Goal: Information Seeking & Learning: Learn about a topic

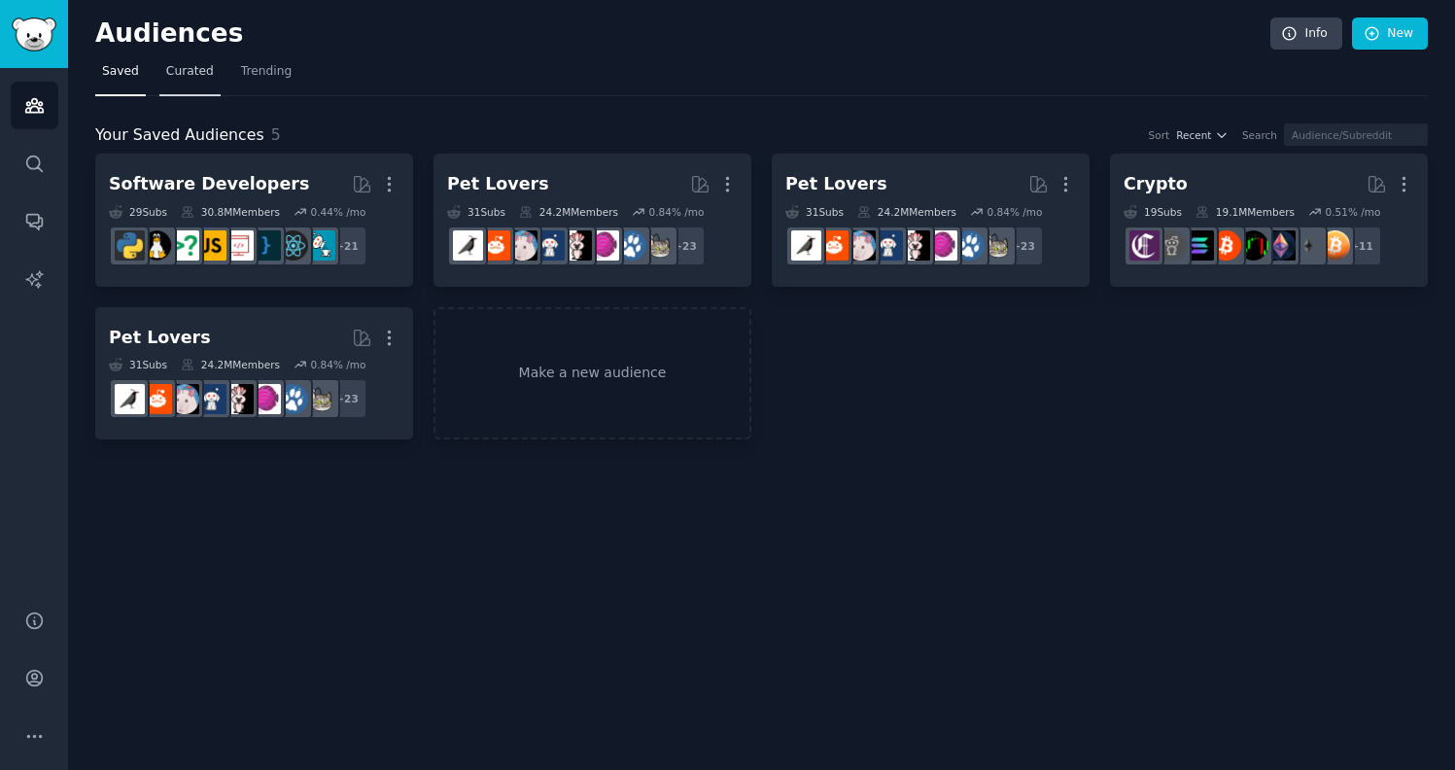
click at [206, 60] on link "Curated" at bounding box center [189, 76] width 61 height 40
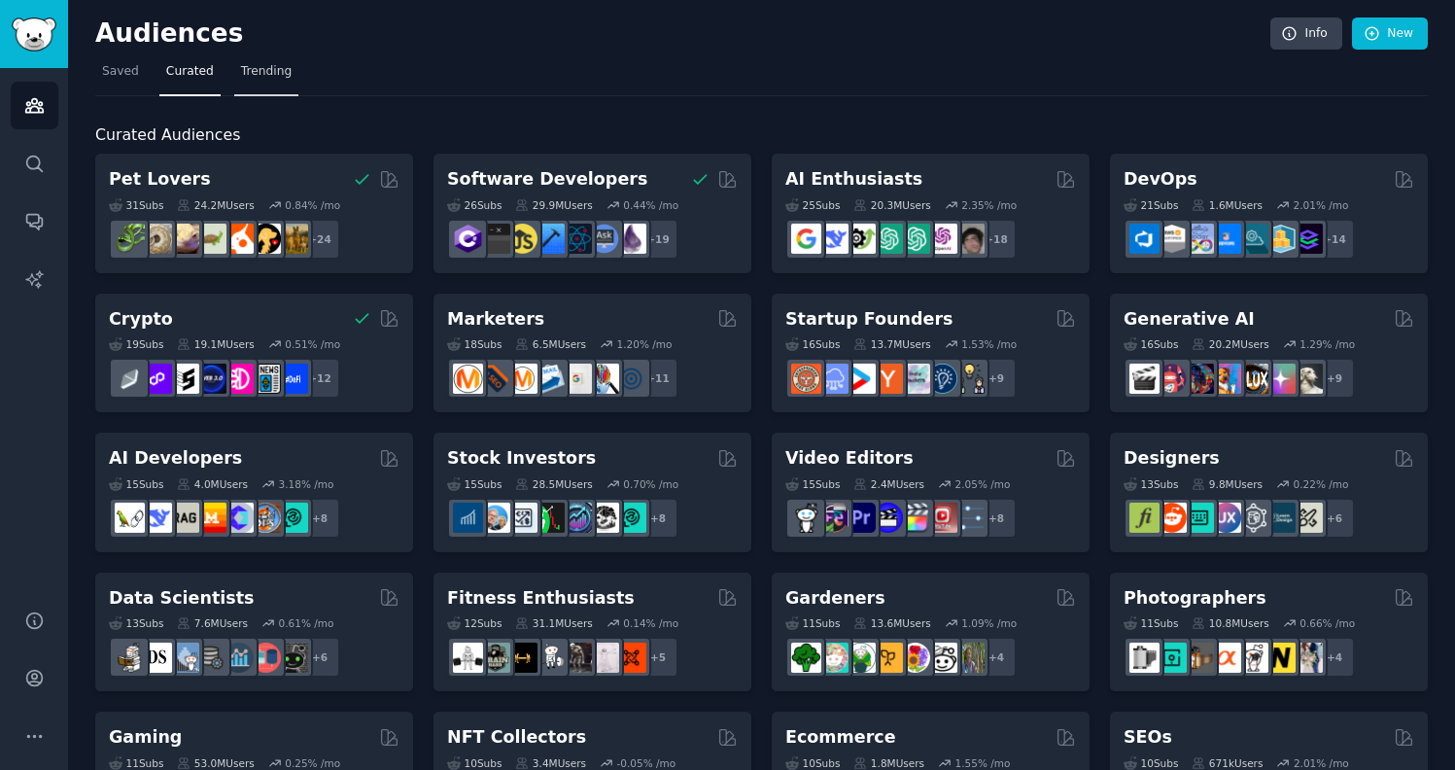
click at [278, 72] on span "Trending" at bounding box center [266, 71] width 51 height 17
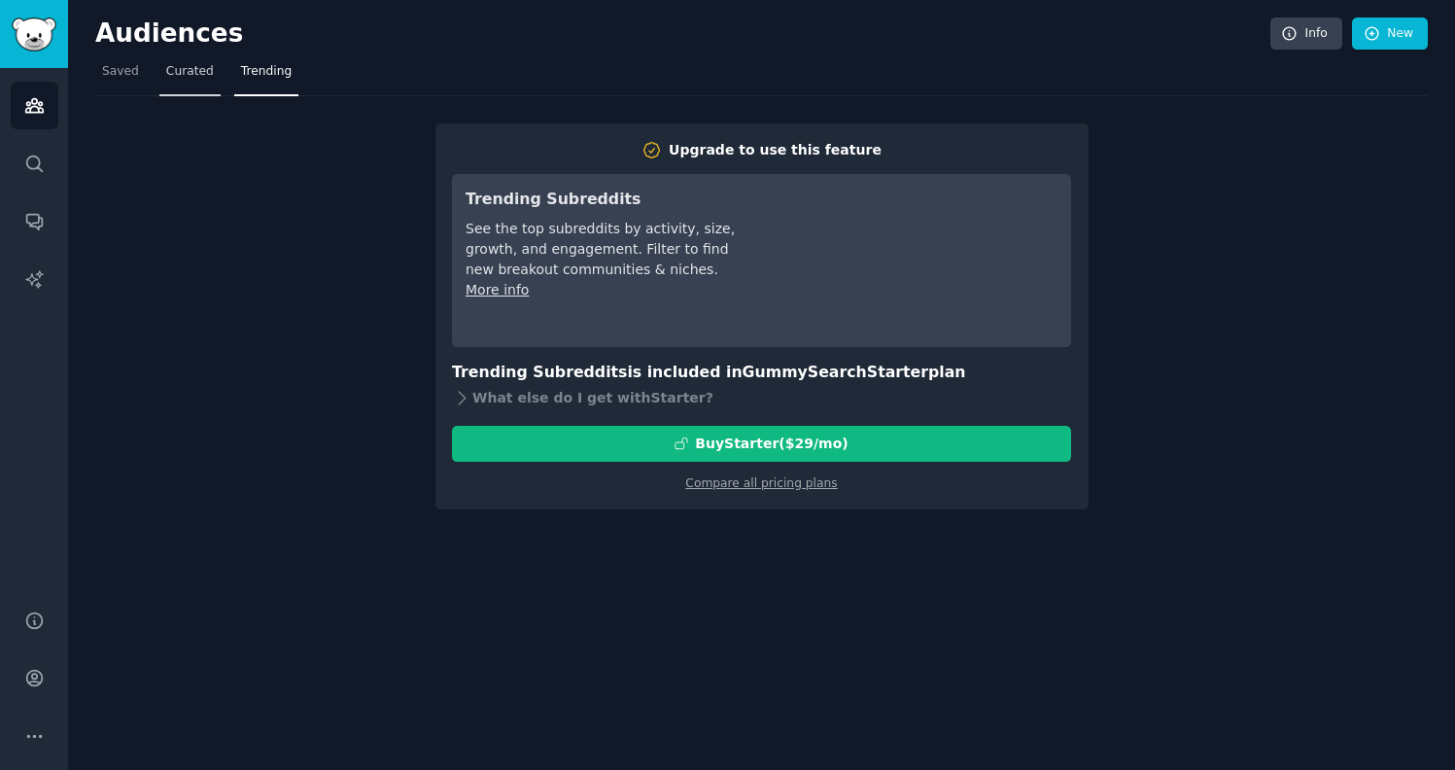
click at [210, 72] on link "Curated" at bounding box center [189, 76] width 61 height 40
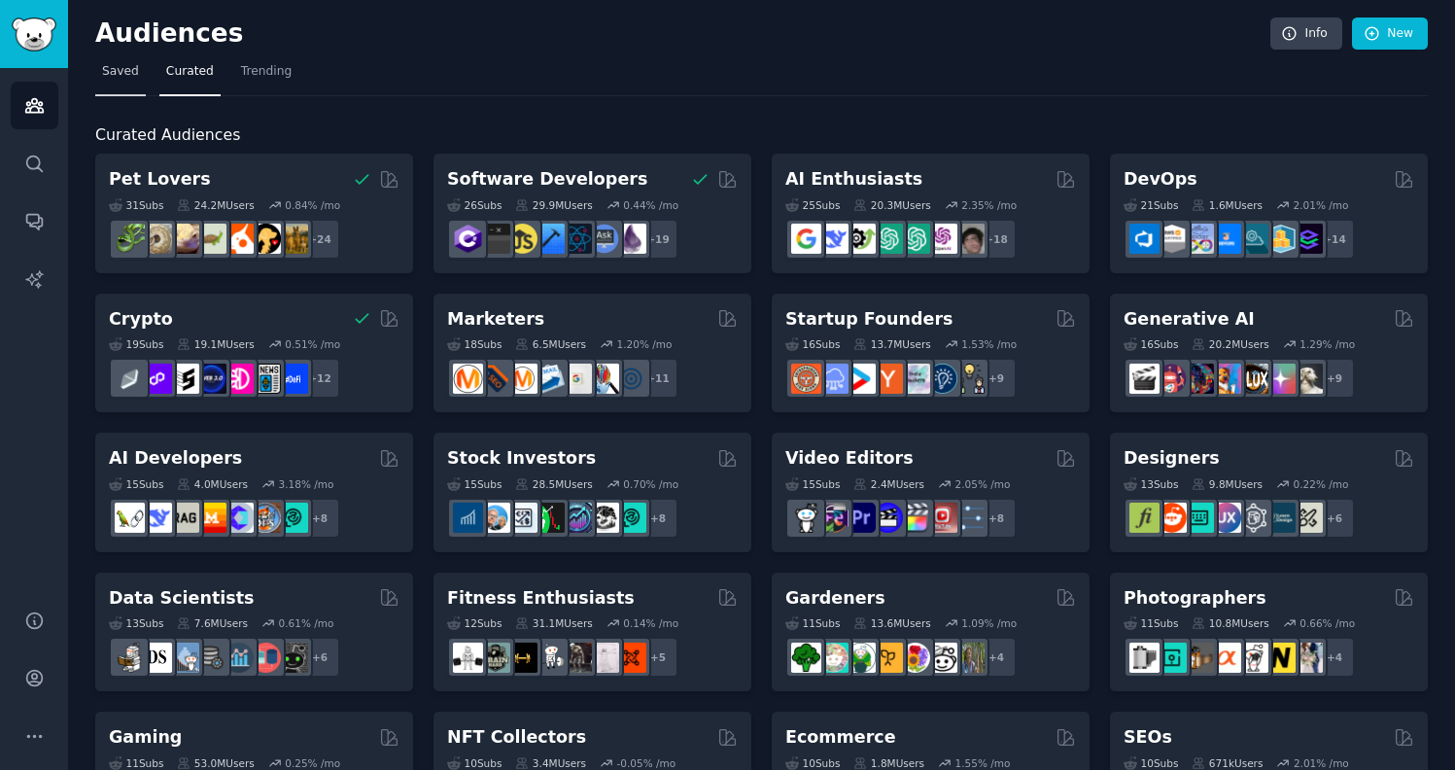
click at [120, 72] on span "Saved" at bounding box center [120, 71] width 37 height 17
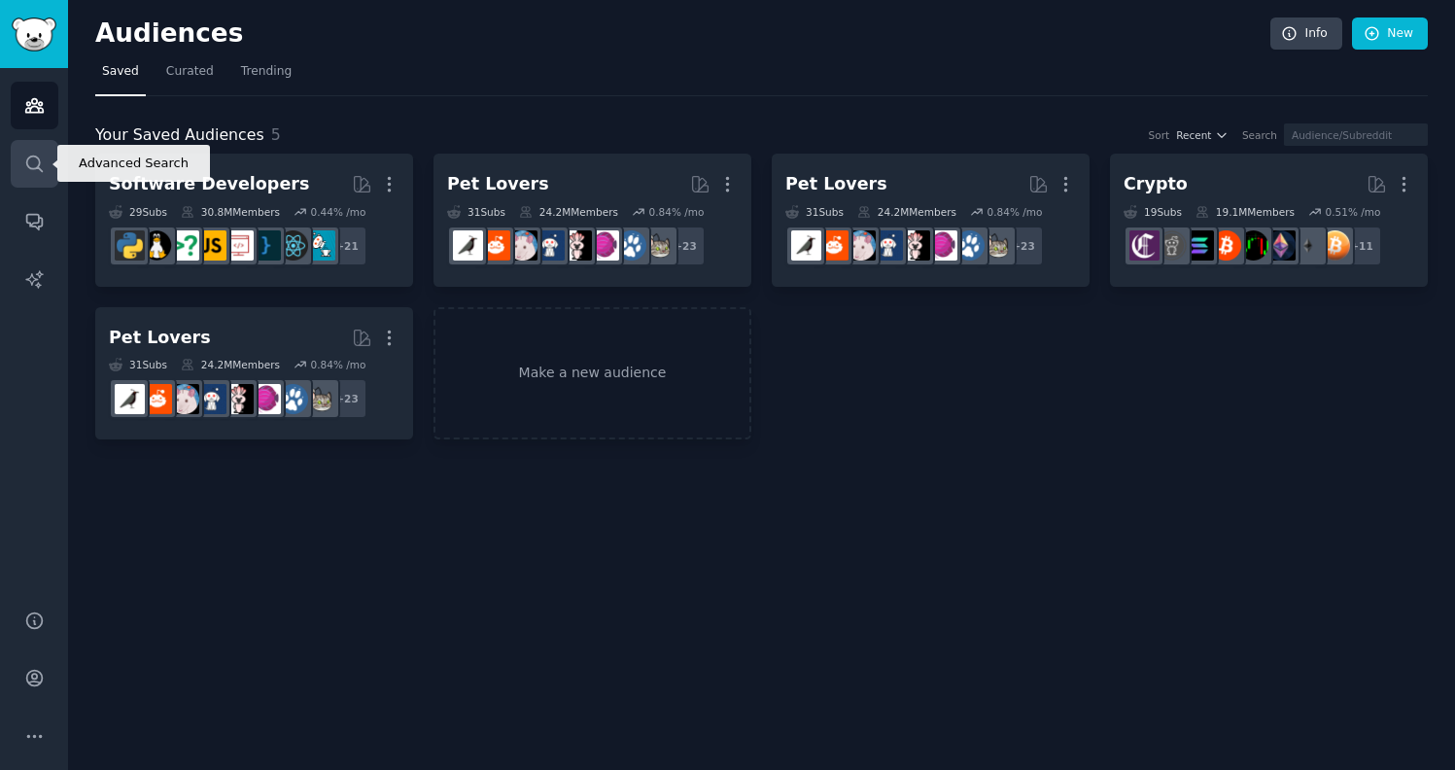
click at [21, 161] on link "Search" at bounding box center [35, 164] width 48 height 48
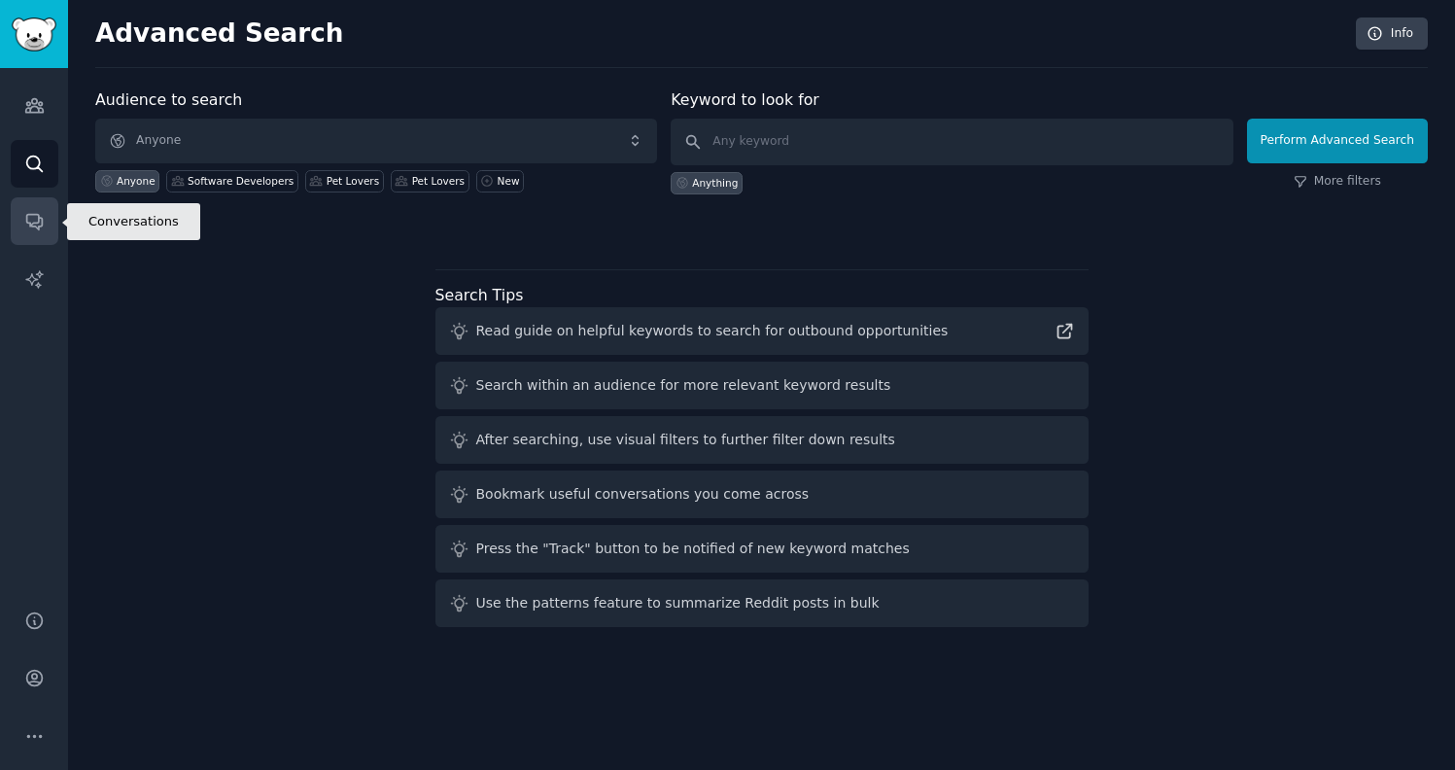
click at [27, 223] on icon "Sidebar" at bounding box center [34, 221] width 20 height 20
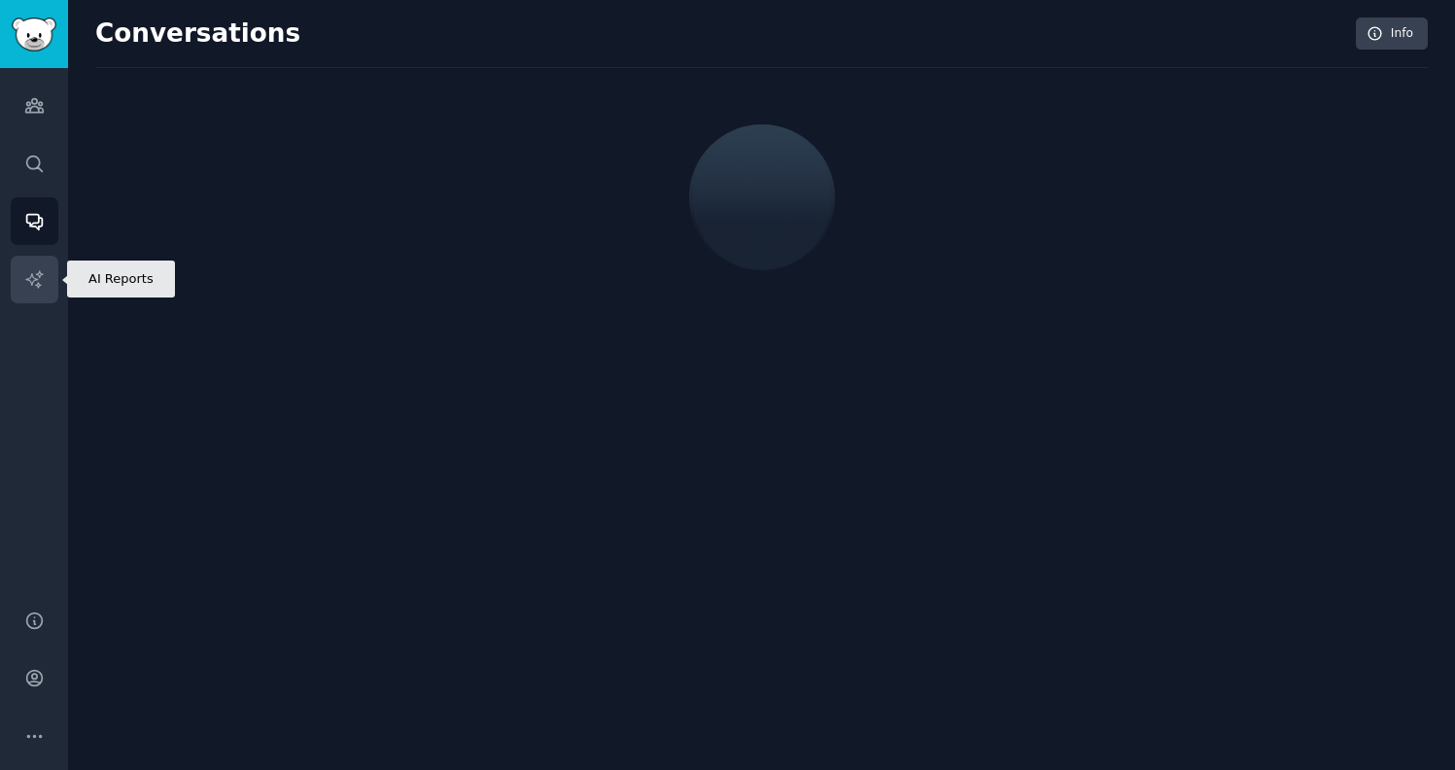
click at [27, 278] on icon "Sidebar" at bounding box center [33, 278] width 17 height 17
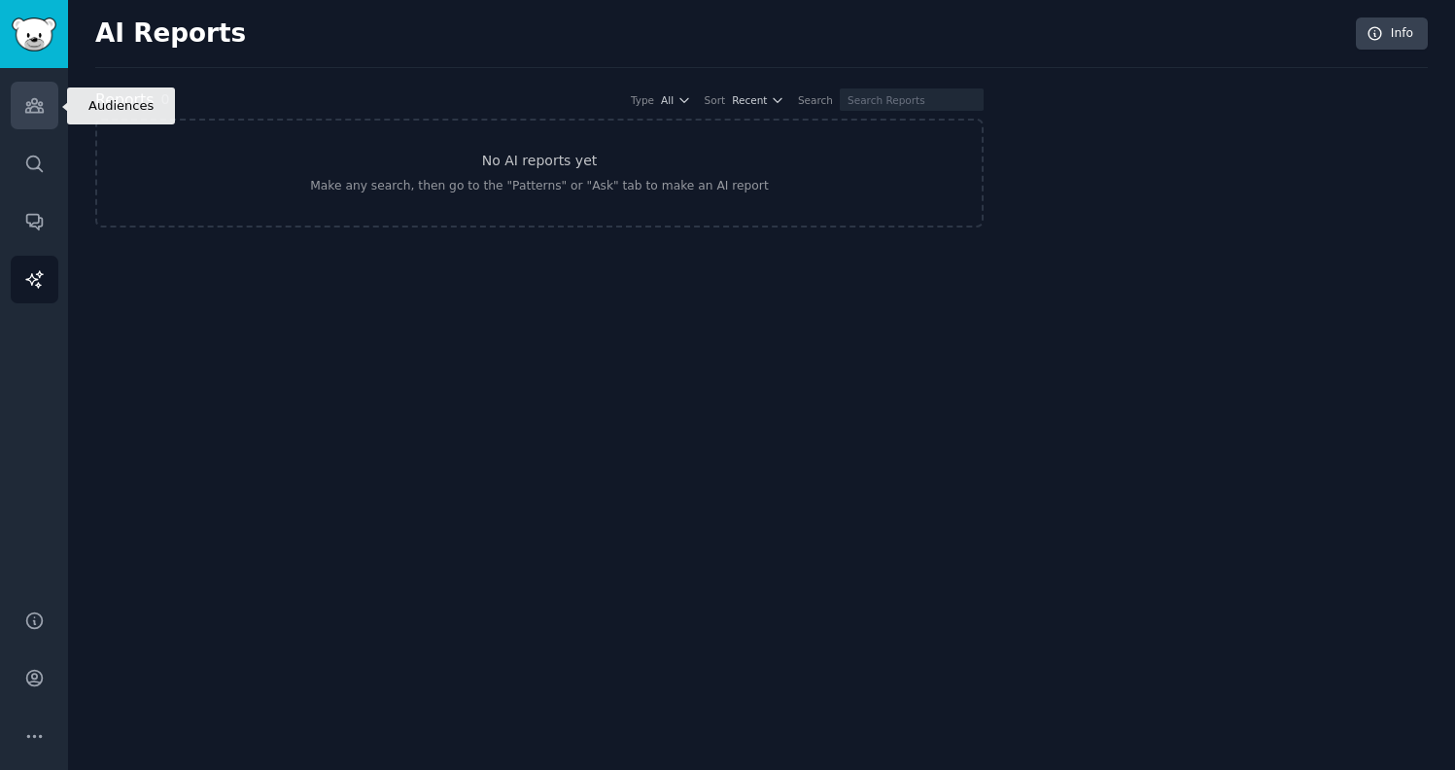
click at [16, 119] on link "Audiences" at bounding box center [35, 106] width 48 height 48
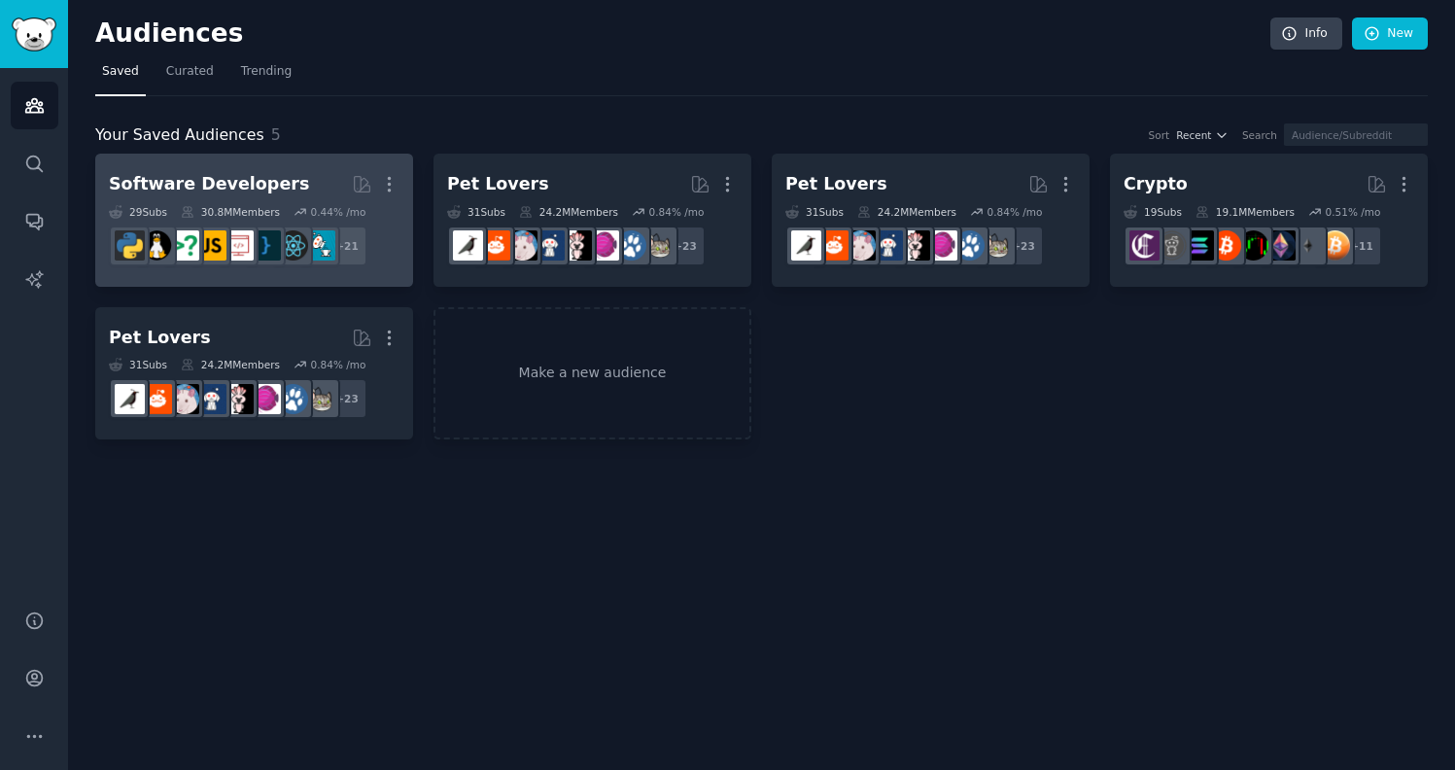
click at [210, 167] on h2 "Software Developers More" at bounding box center [254, 184] width 291 height 34
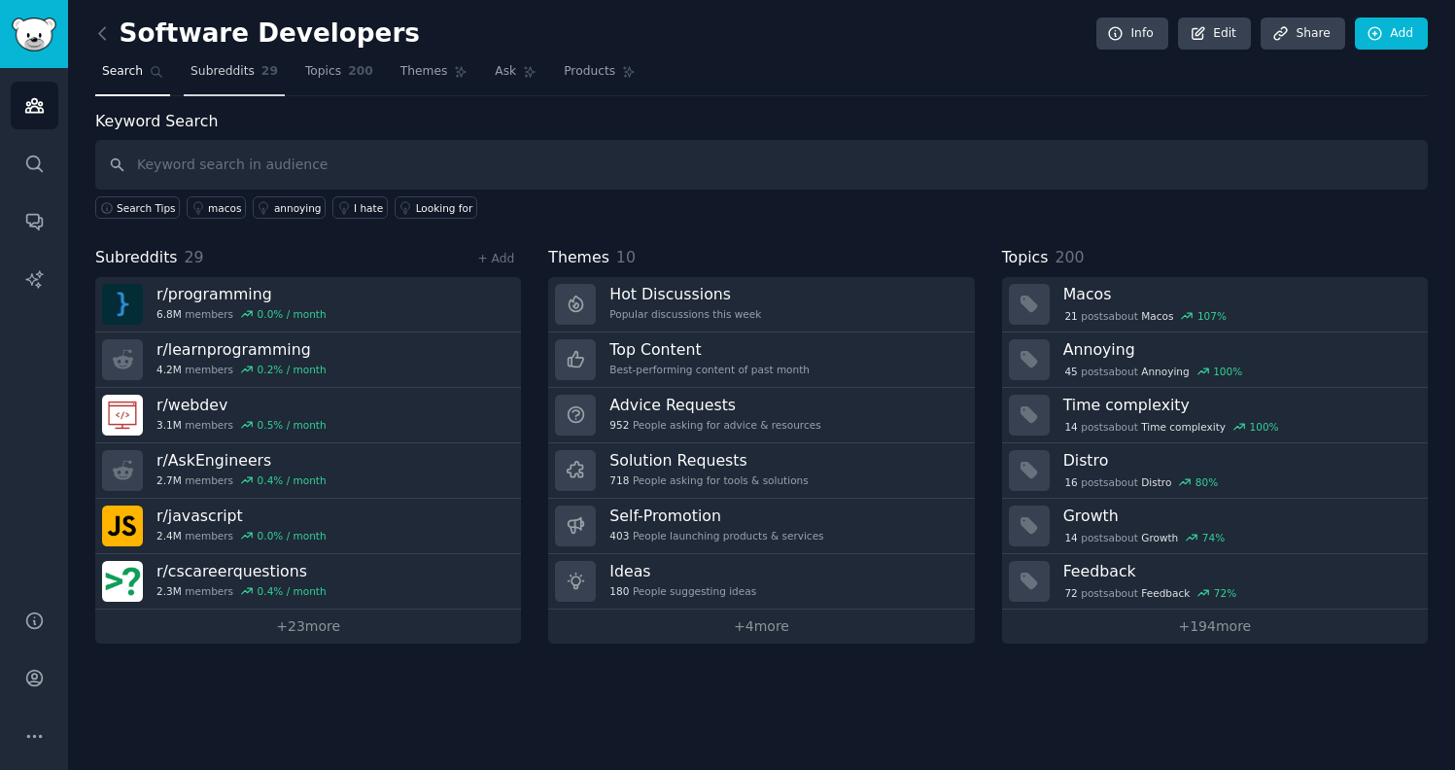
click at [264, 79] on span "29" at bounding box center [269, 71] width 17 height 17
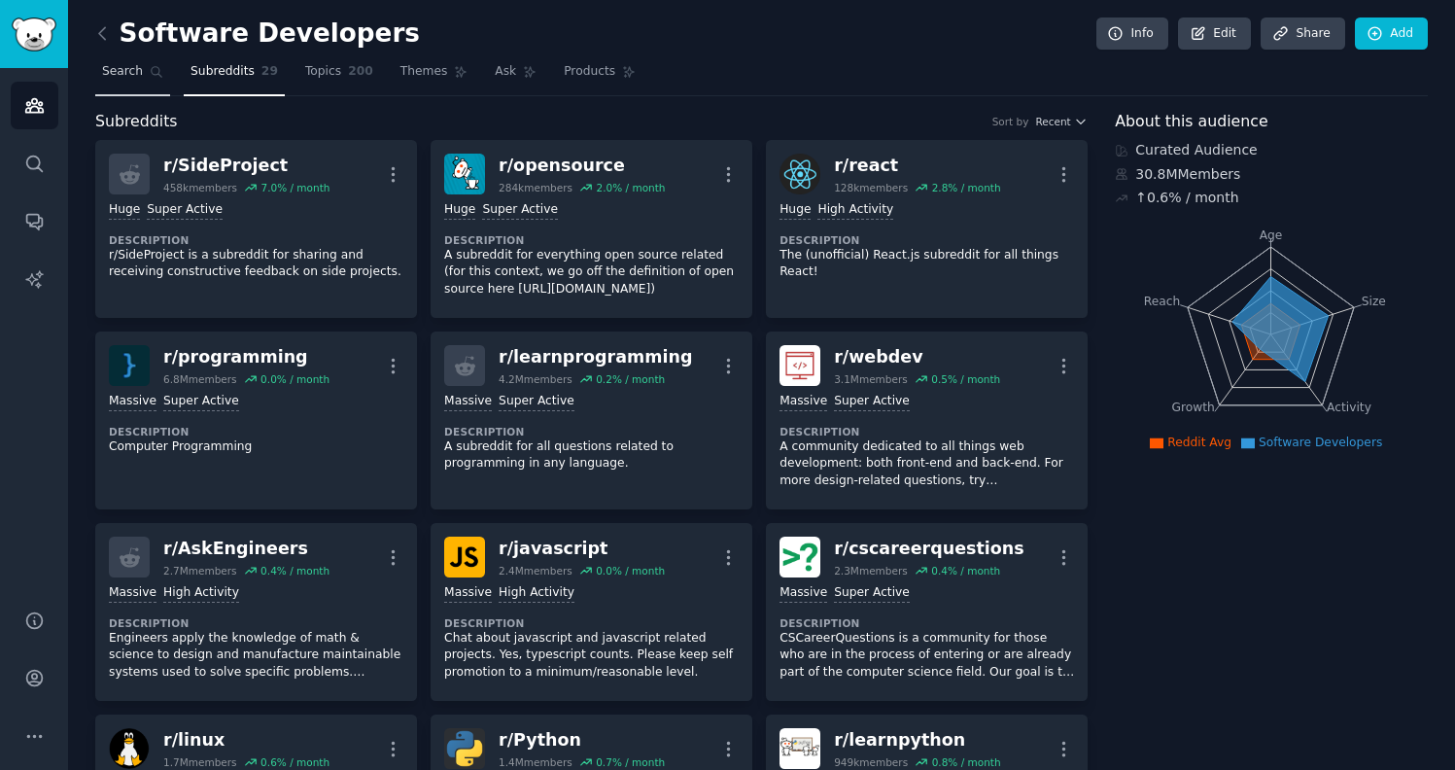
click at [119, 74] on span "Search" at bounding box center [122, 71] width 41 height 17
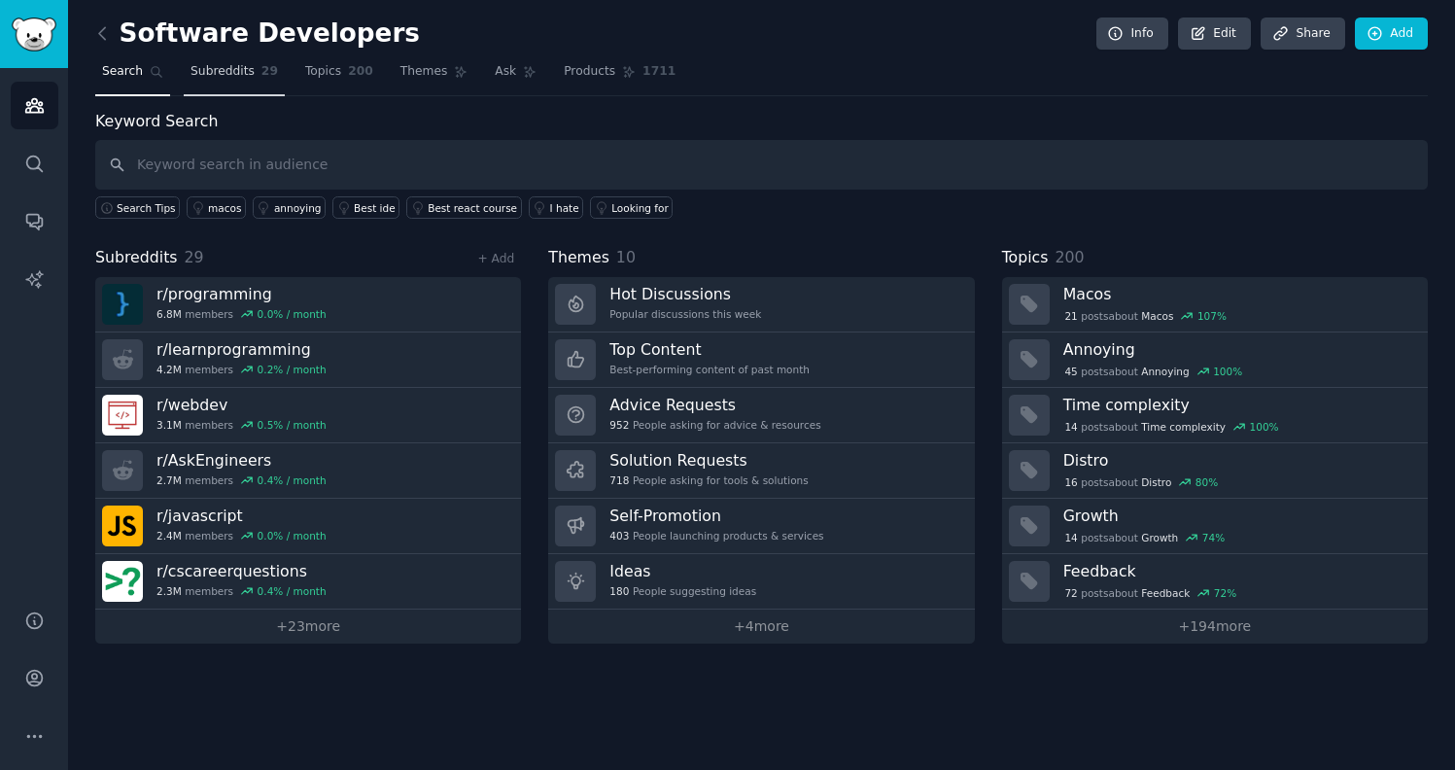
click at [214, 64] on span "Subreddits" at bounding box center [222, 71] width 64 height 17
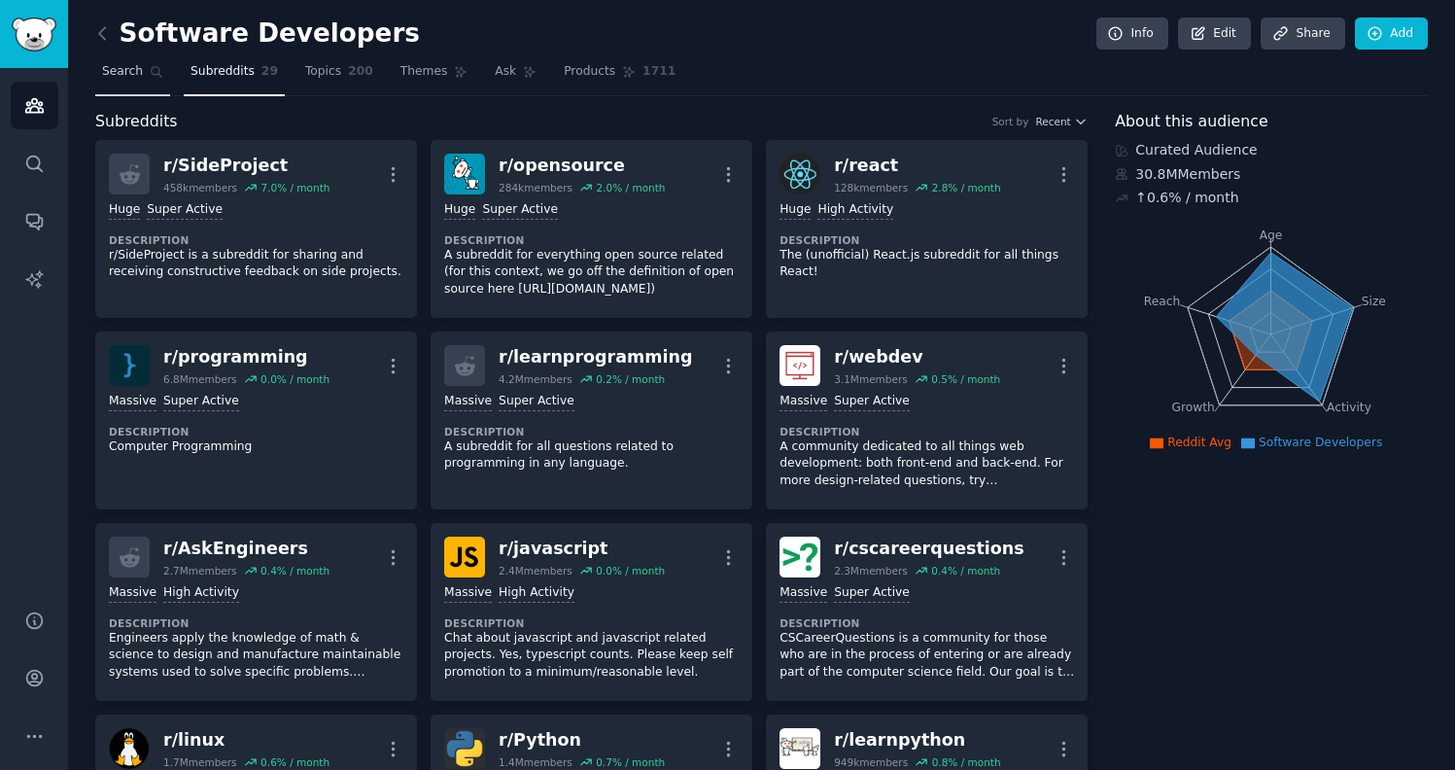
click at [132, 75] on span "Search" at bounding box center [122, 71] width 41 height 17
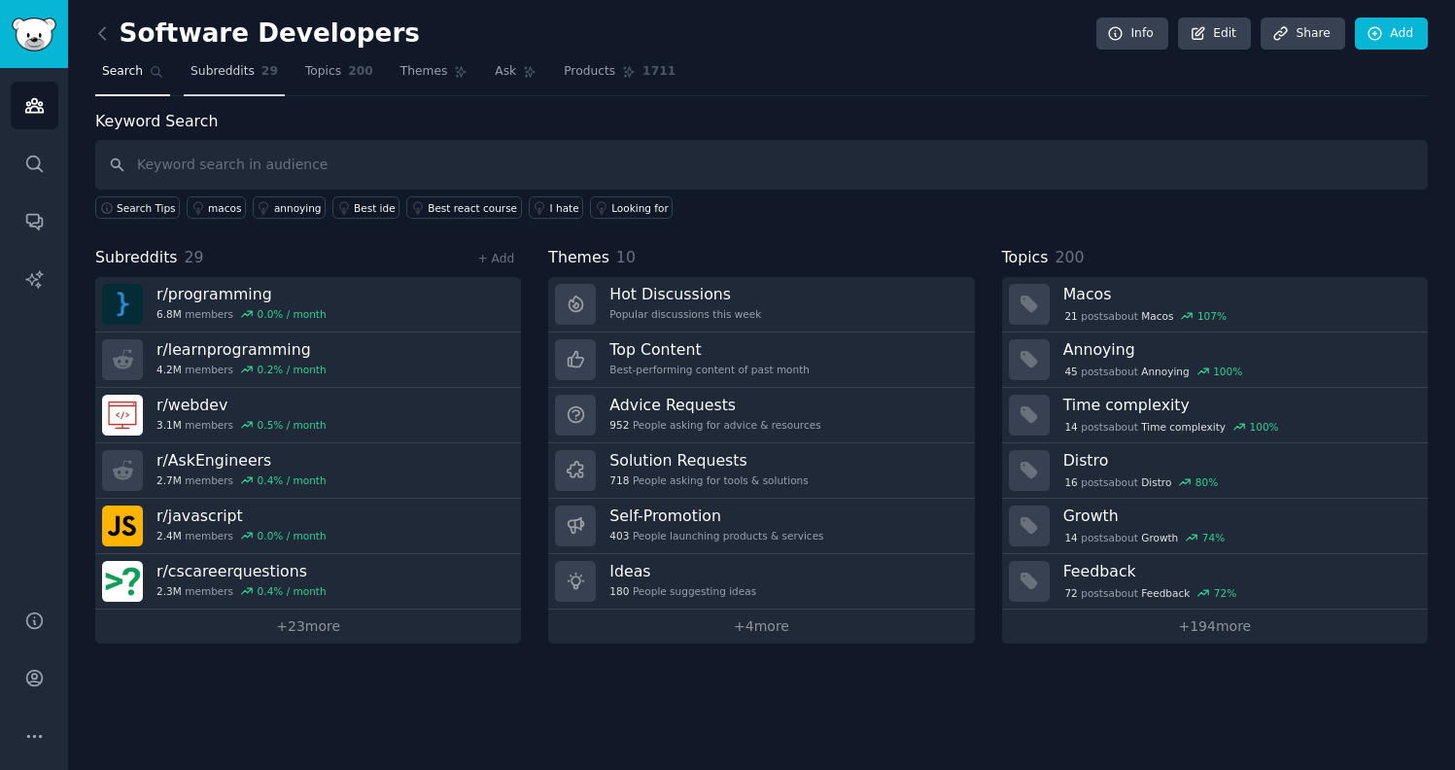
click at [222, 73] on span "Subreddits" at bounding box center [222, 71] width 64 height 17
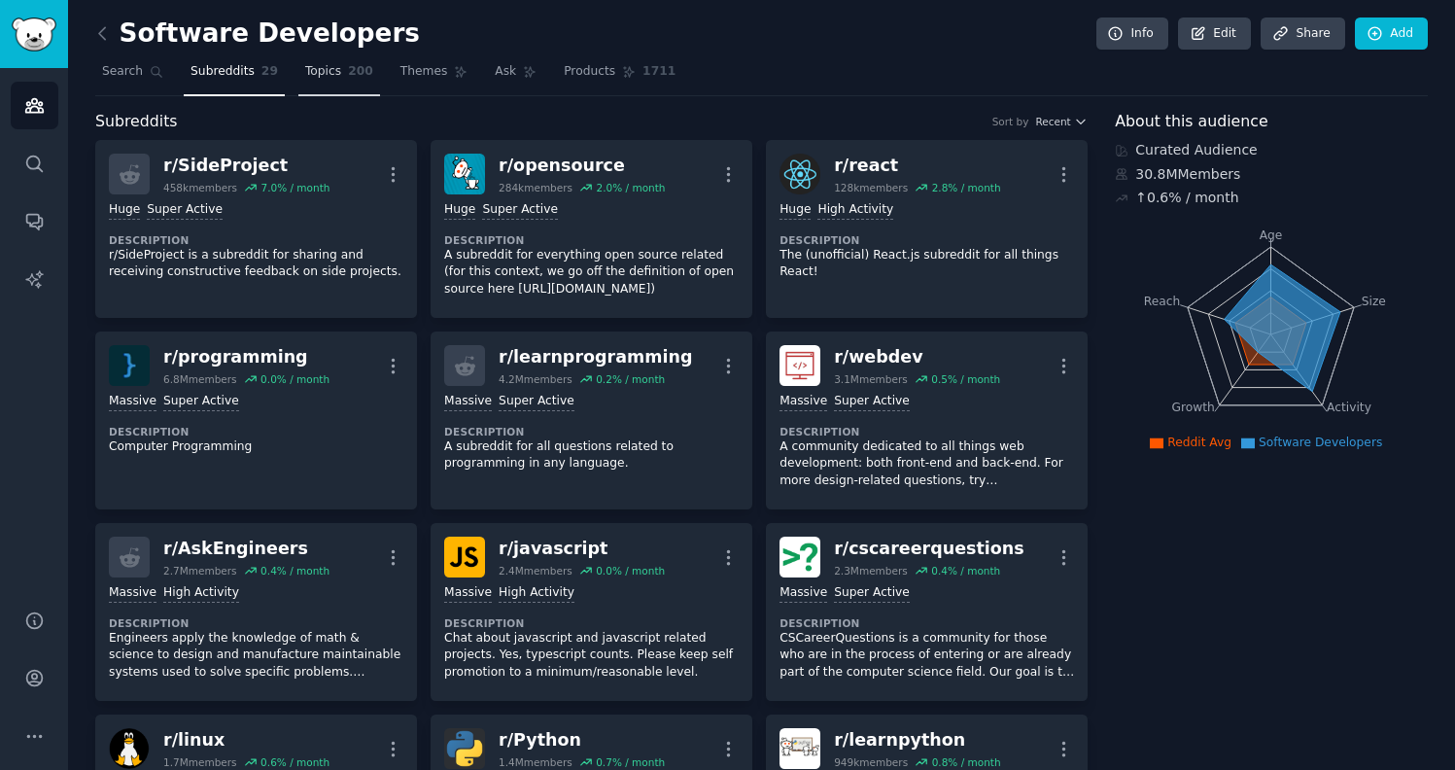
click at [327, 70] on span "Topics" at bounding box center [323, 71] width 36 height 17
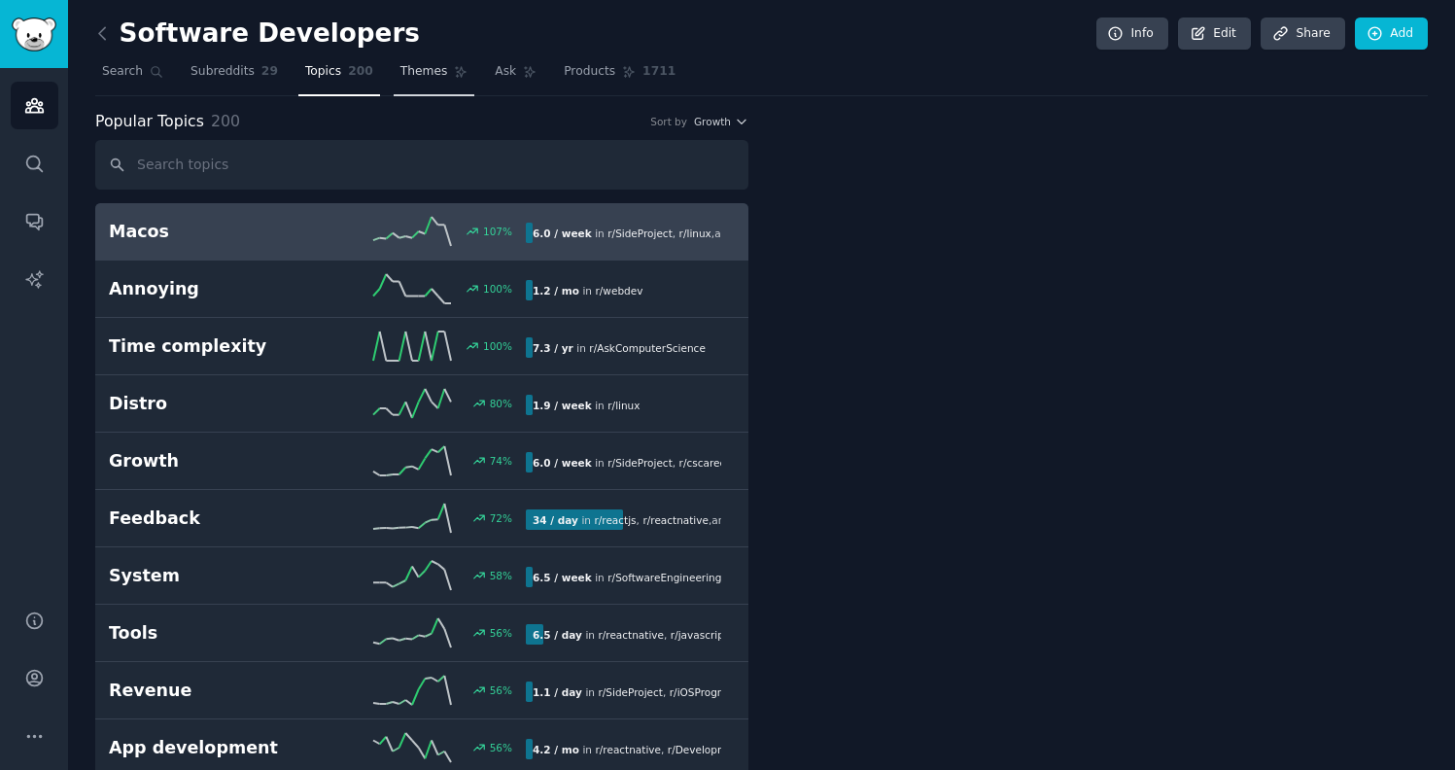
click at [433, 71] on span "Themes" at bounding box center [424, 71] width 48 height 17
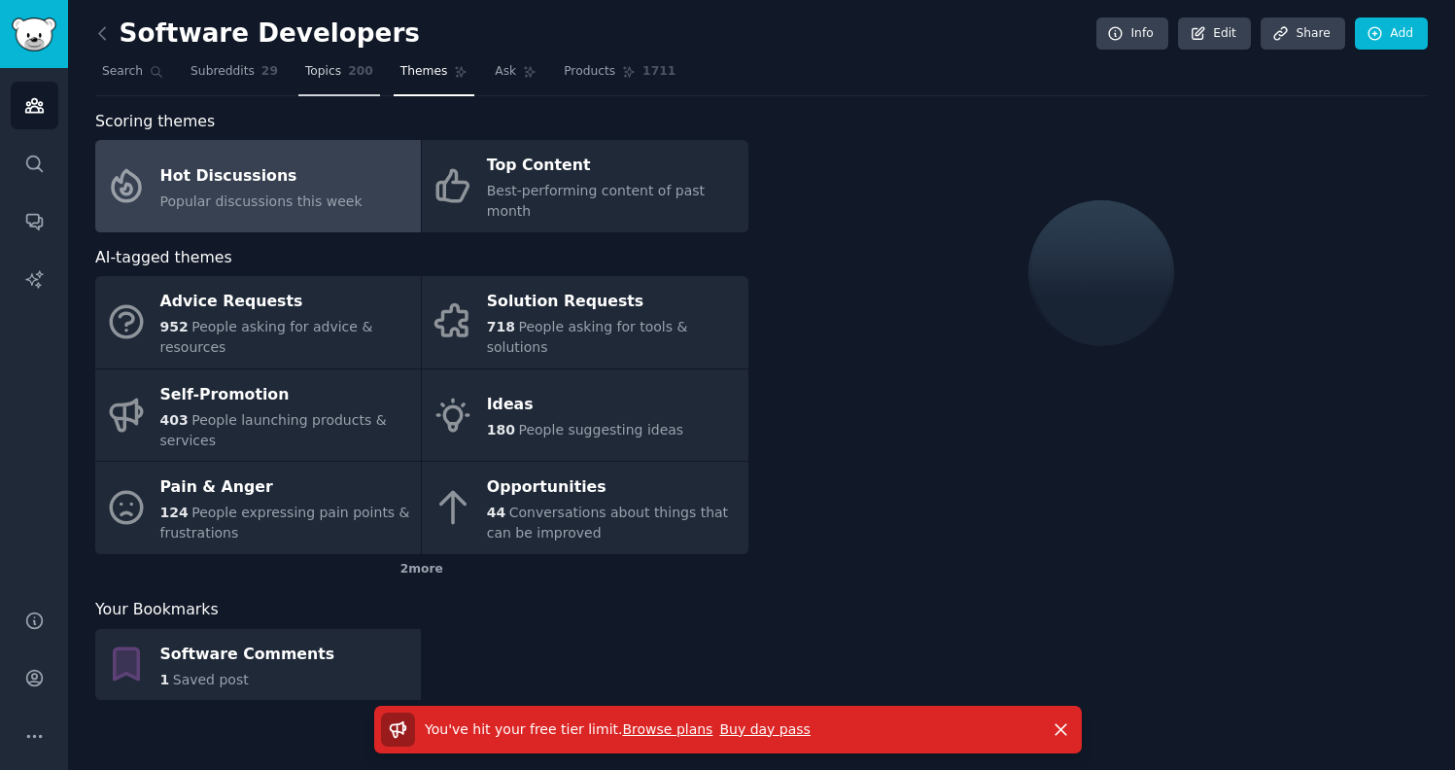
click at [315, 73] on span "Topics" at bounding box center [323, 71] width 36 height 17
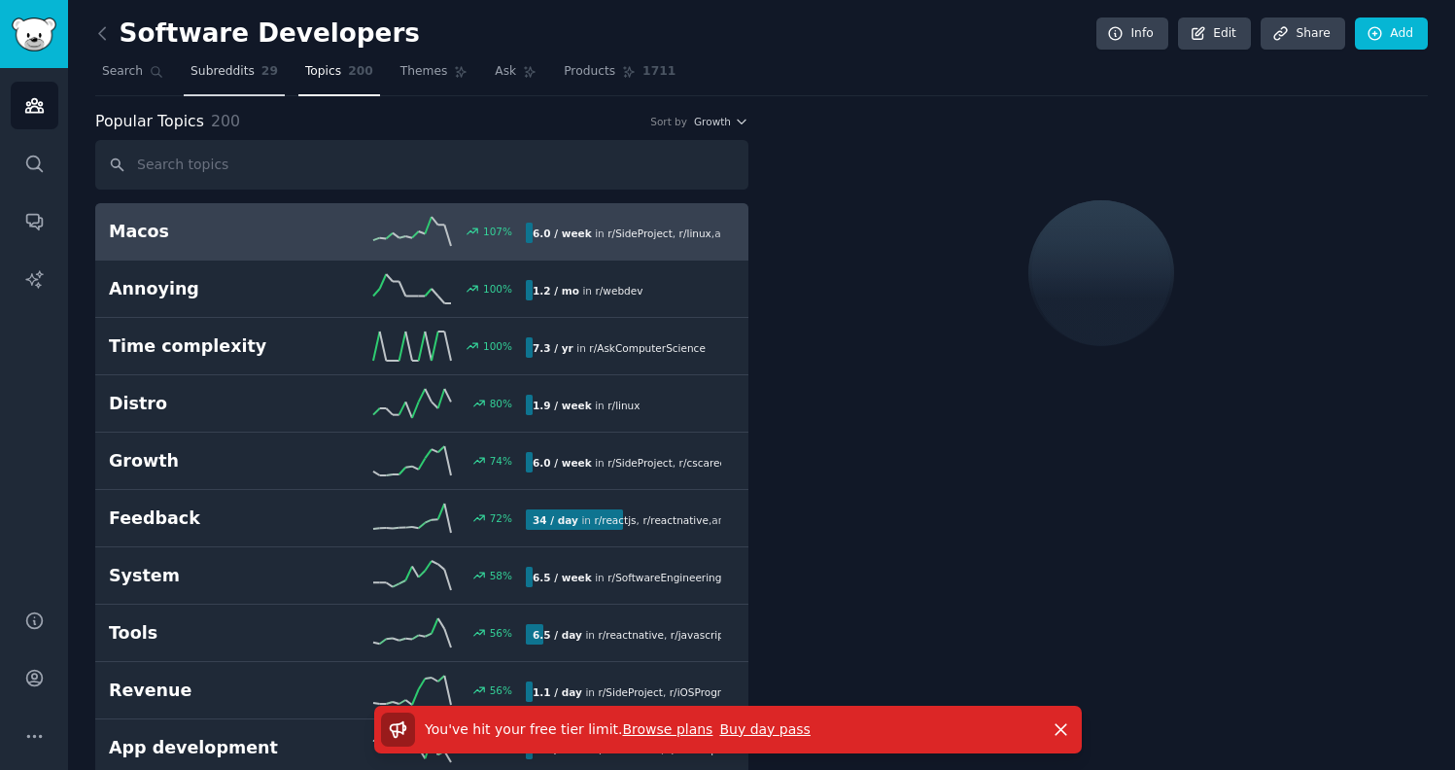
click at [231, 74] on span "Subreddits" at bounding box center [222, 71] width 64 height 17
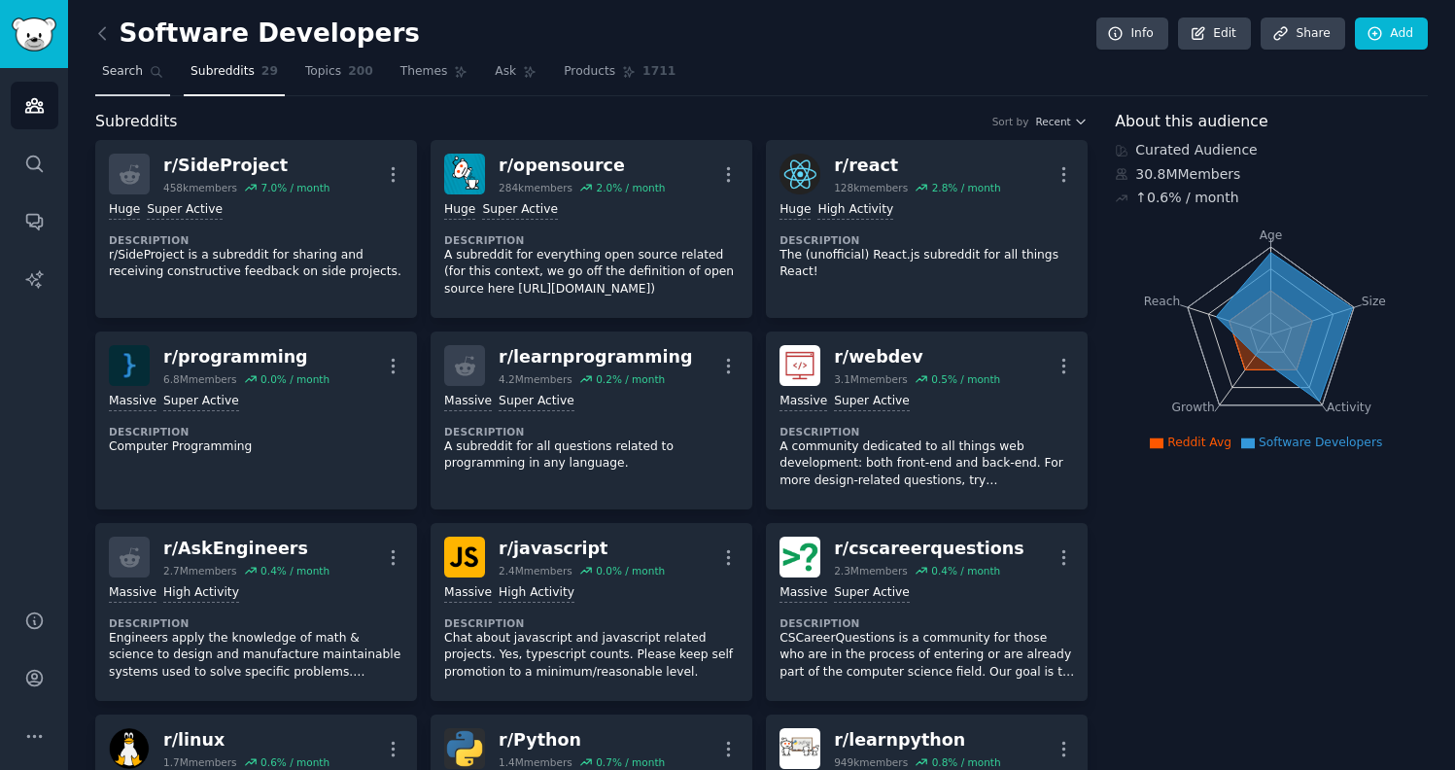
click at [115, 65] on span "Search" at bounding box center [122, 71] width 41 height 17
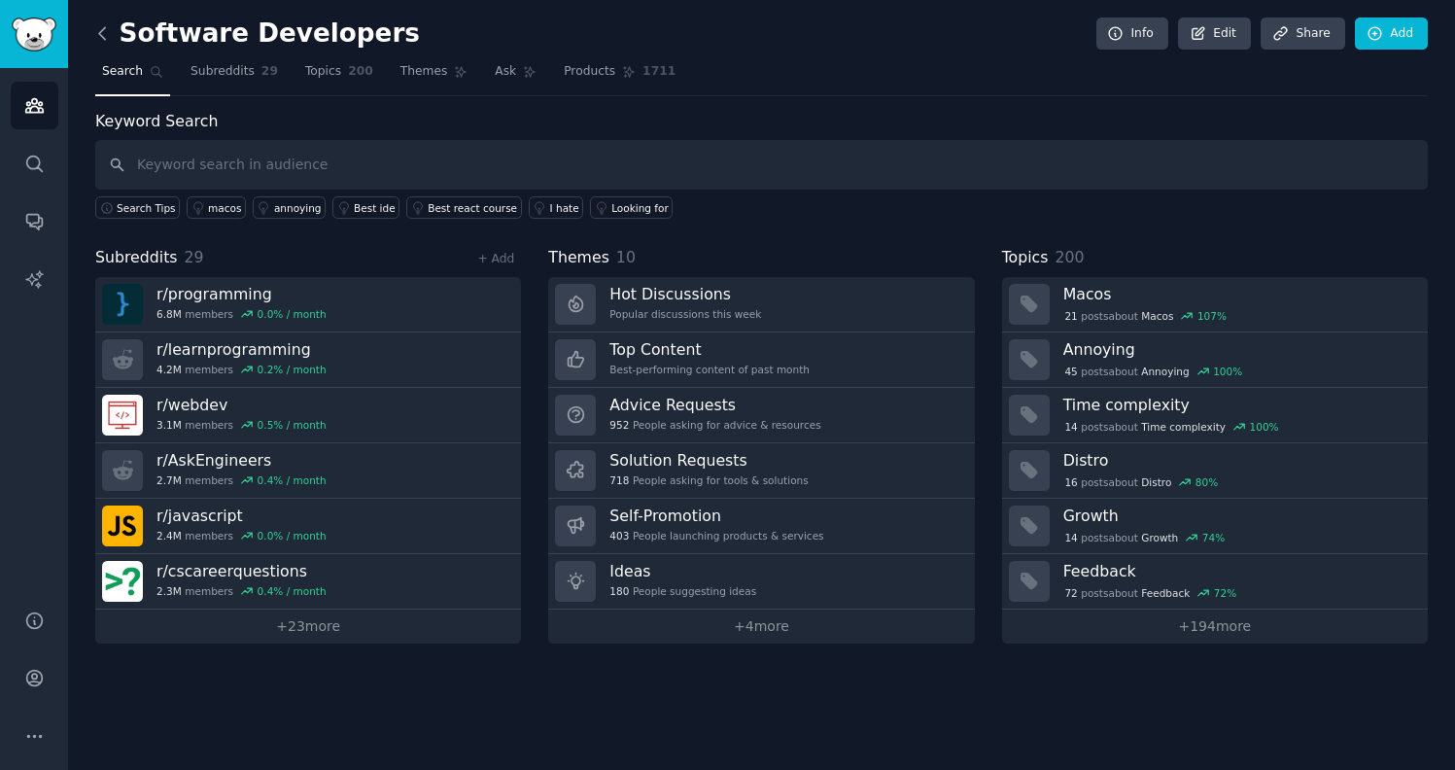
click at [98, 42] on icon at bounding box center [102, 33] width 20 height 20
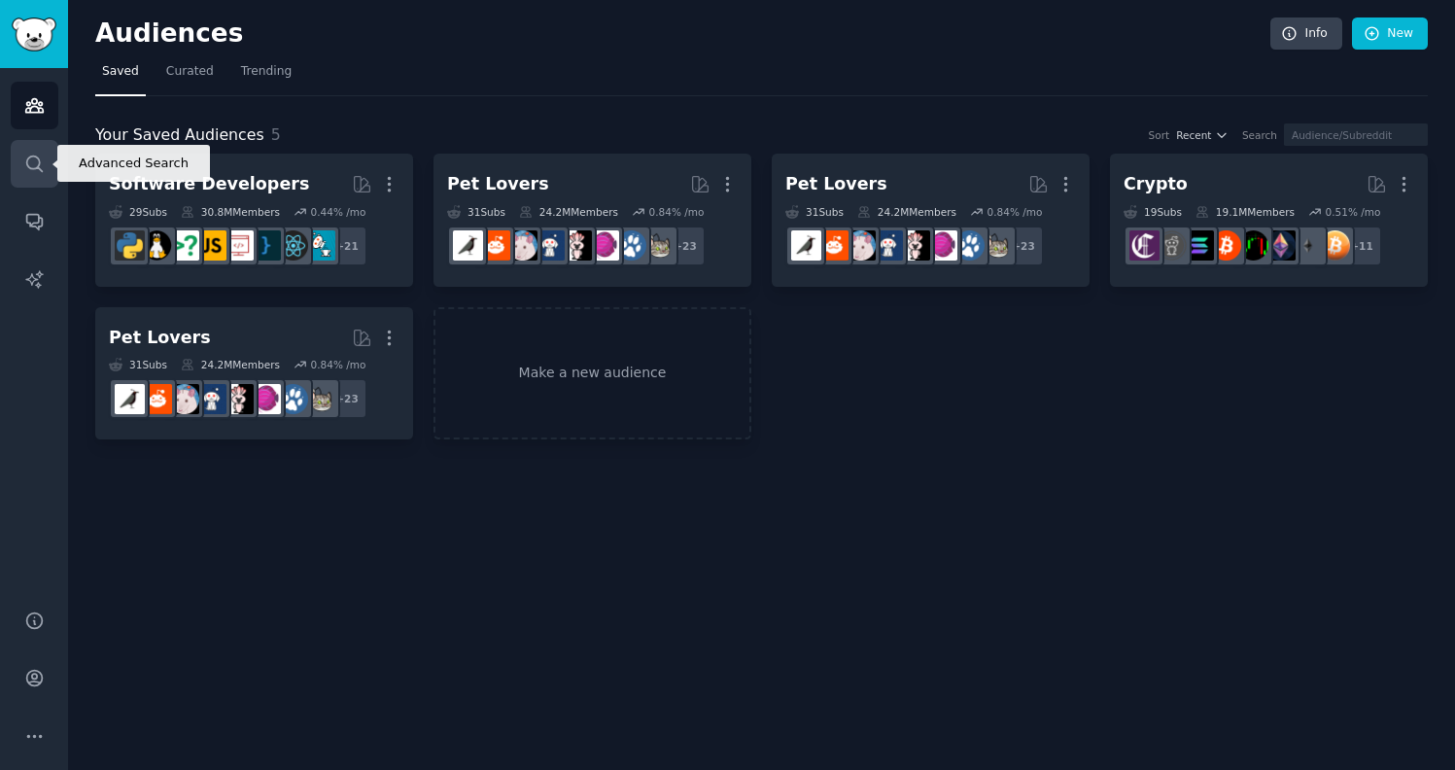
click at [39, 173] on icon "Sidebar" at bounding box center [34, 164] width 20 height 20
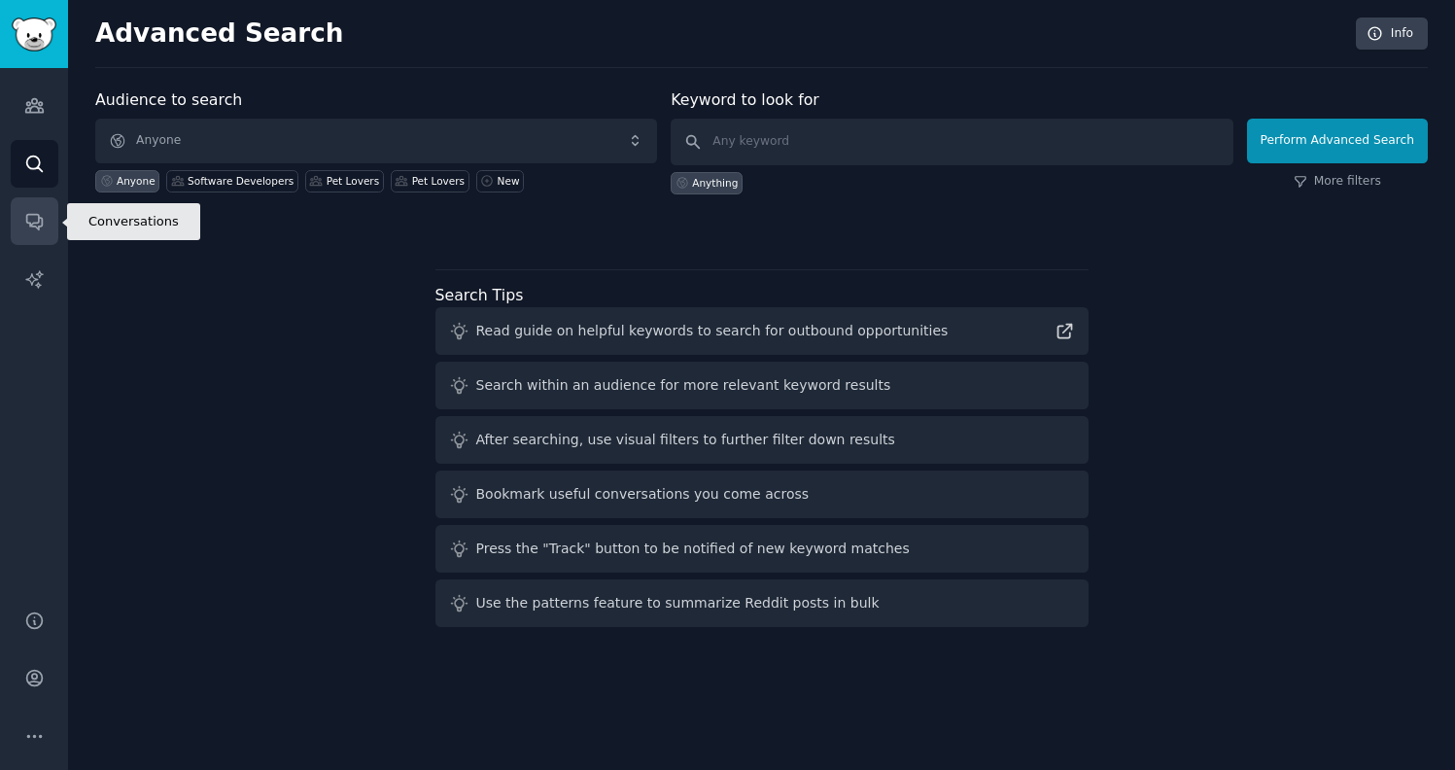
click at [37, 219] on icon "Sidebar" at bounding box center [34, 221] width 20 height 20
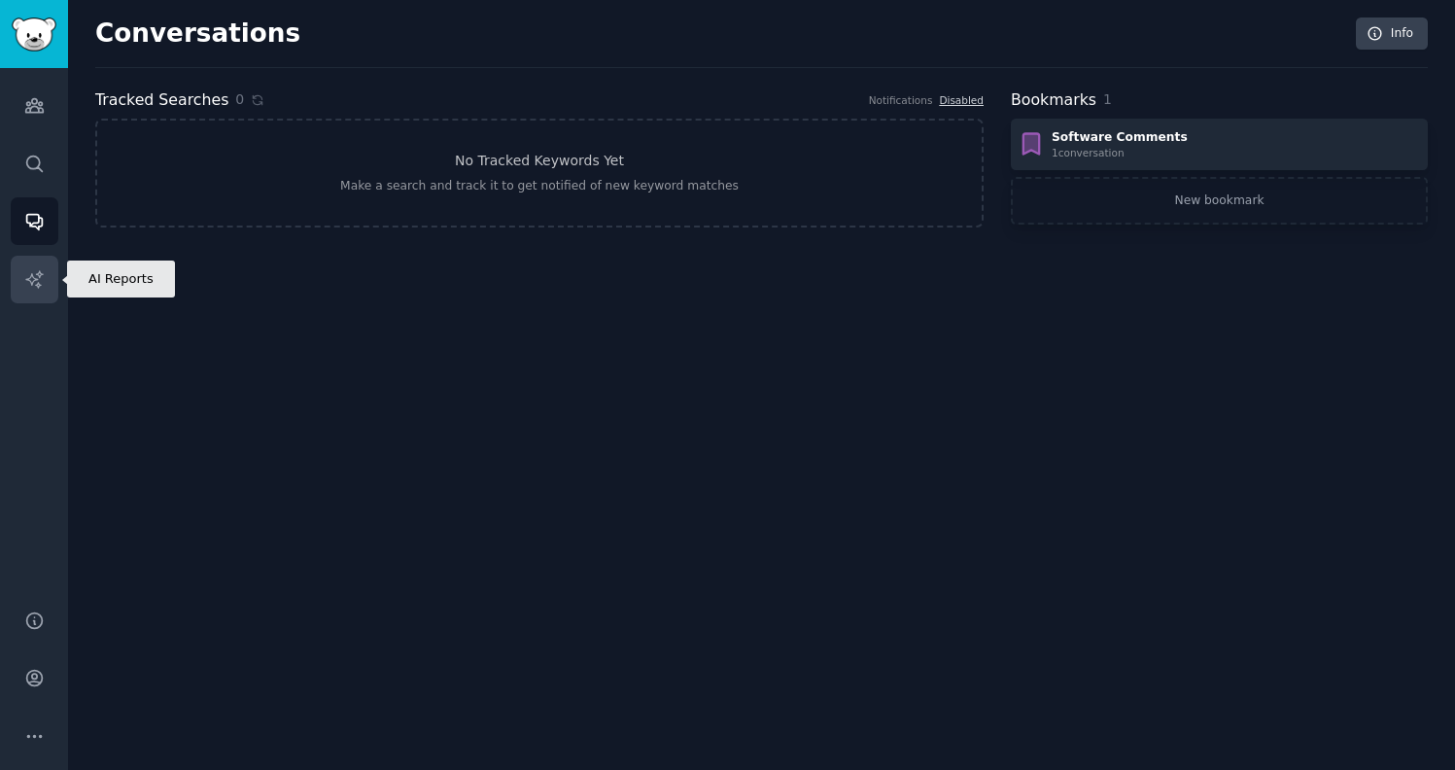
click at [39, 279] on icon "Sidebar" at bounding box center [34, 279] width 20 height 20
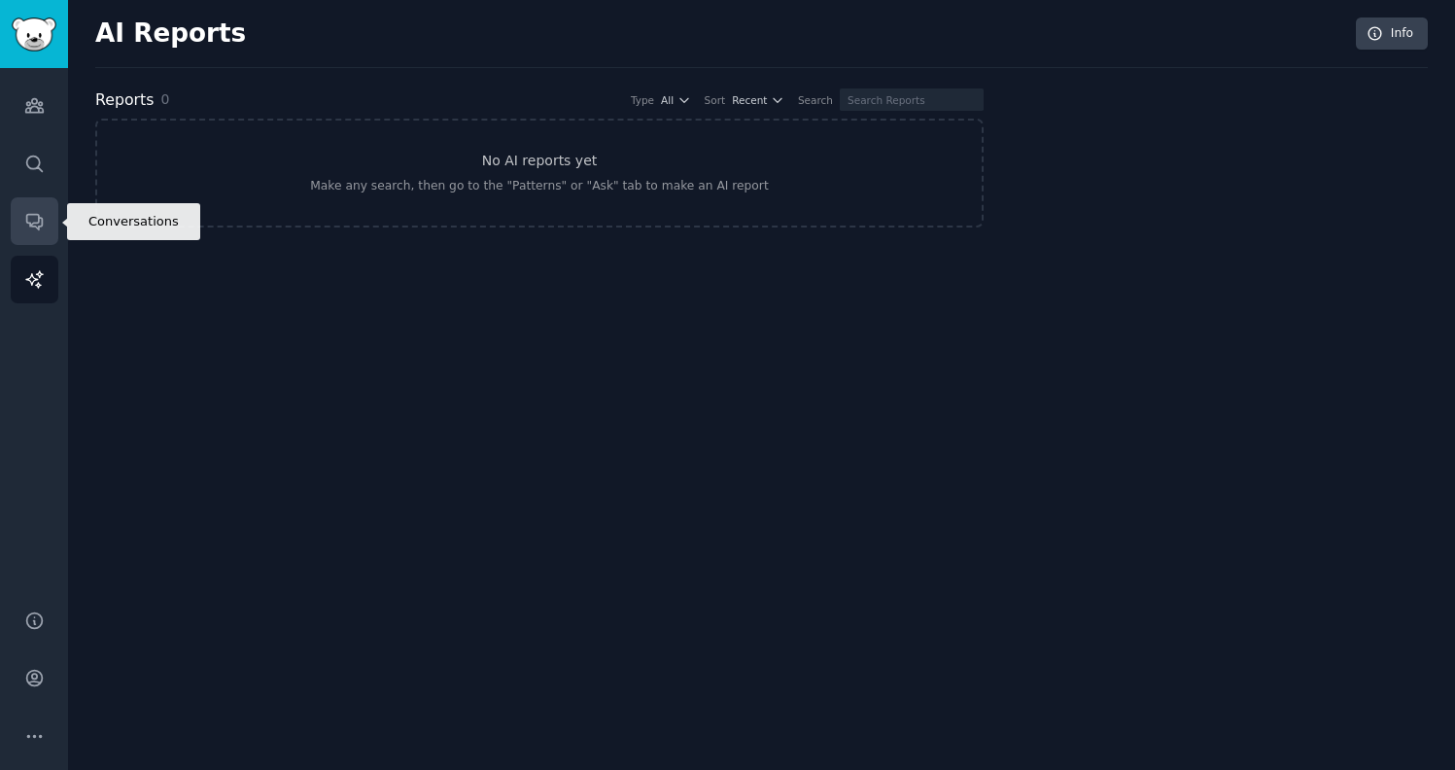
click at [26, 216] on icon "Sidebar" at bounding box center [34, 223] width 16 height 16
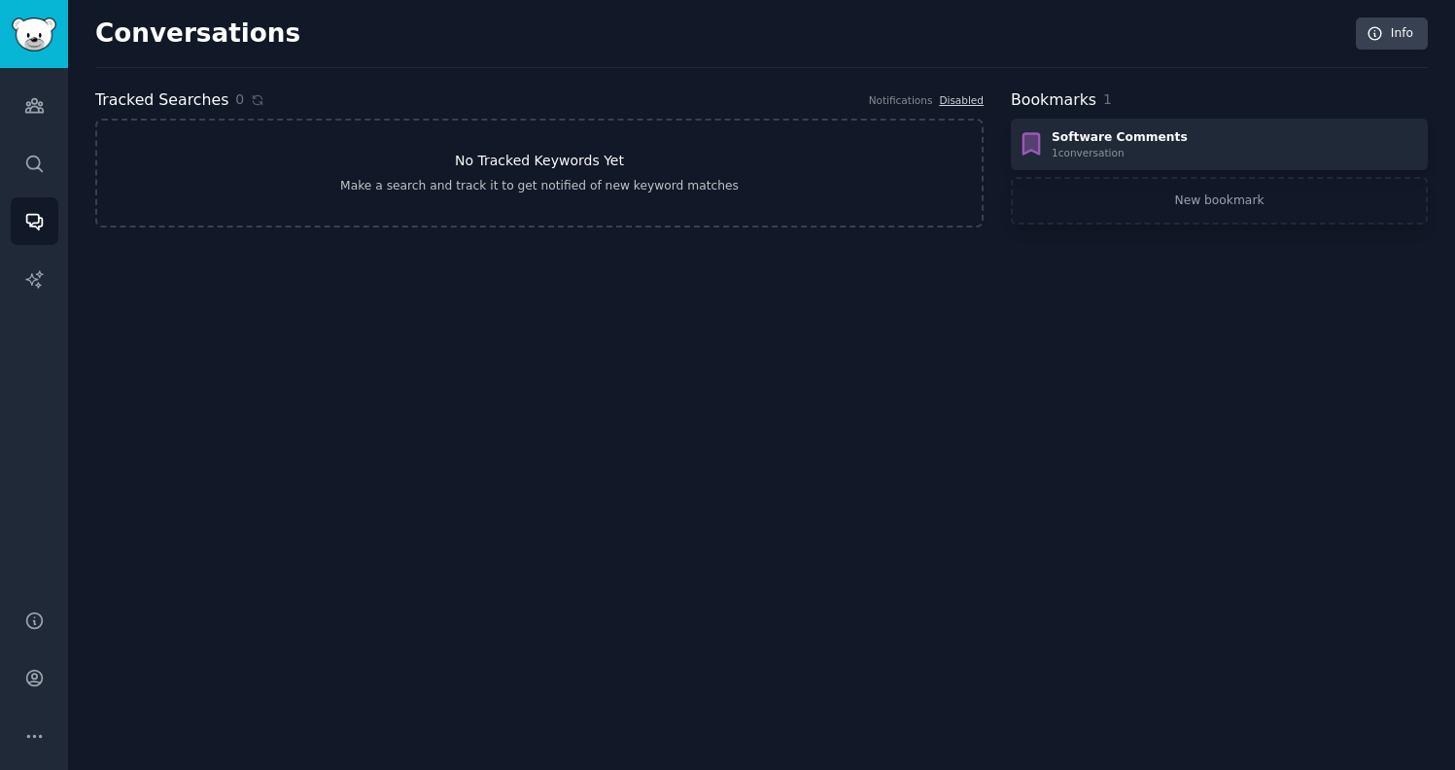
click at [257, 153] on link "No Tracked Keywords Yet Make a search and track it to get notified of new keywo…" at bounding box center [539, 173] width 888 height 109
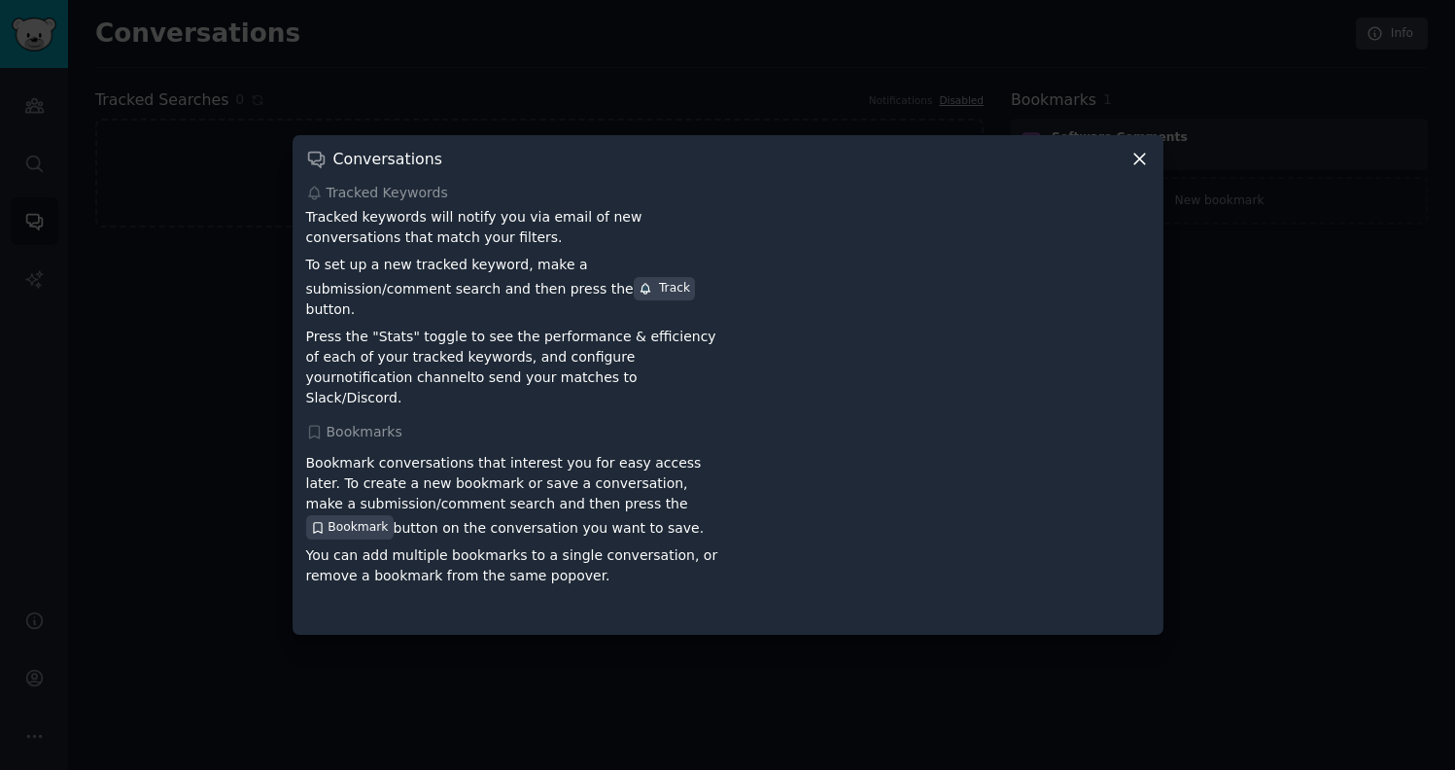
click at [236, 364] on div at bounding box center [727, 385] width 1455 height 770
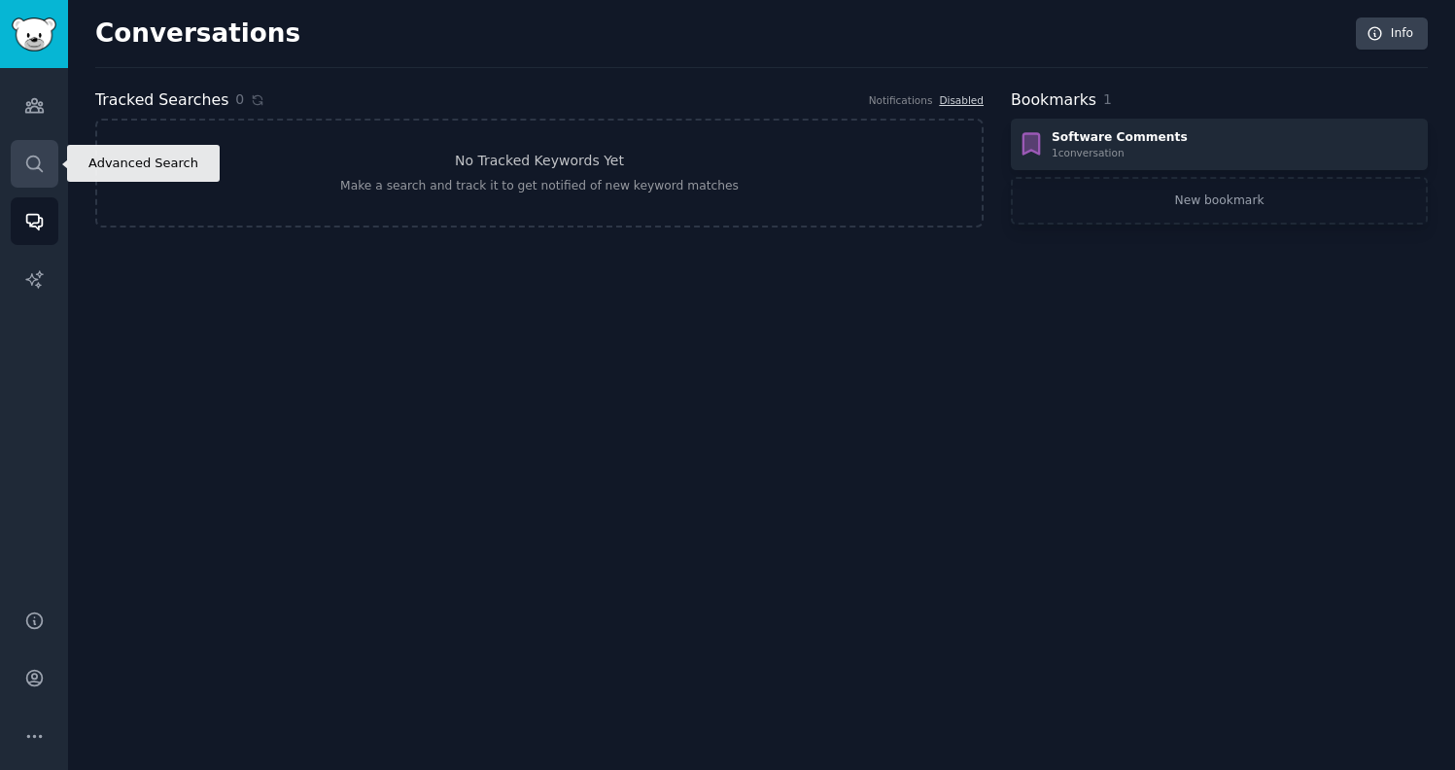
click at [20, 164] on link "Search" at bounding box center [35, 164] width 48 height 48
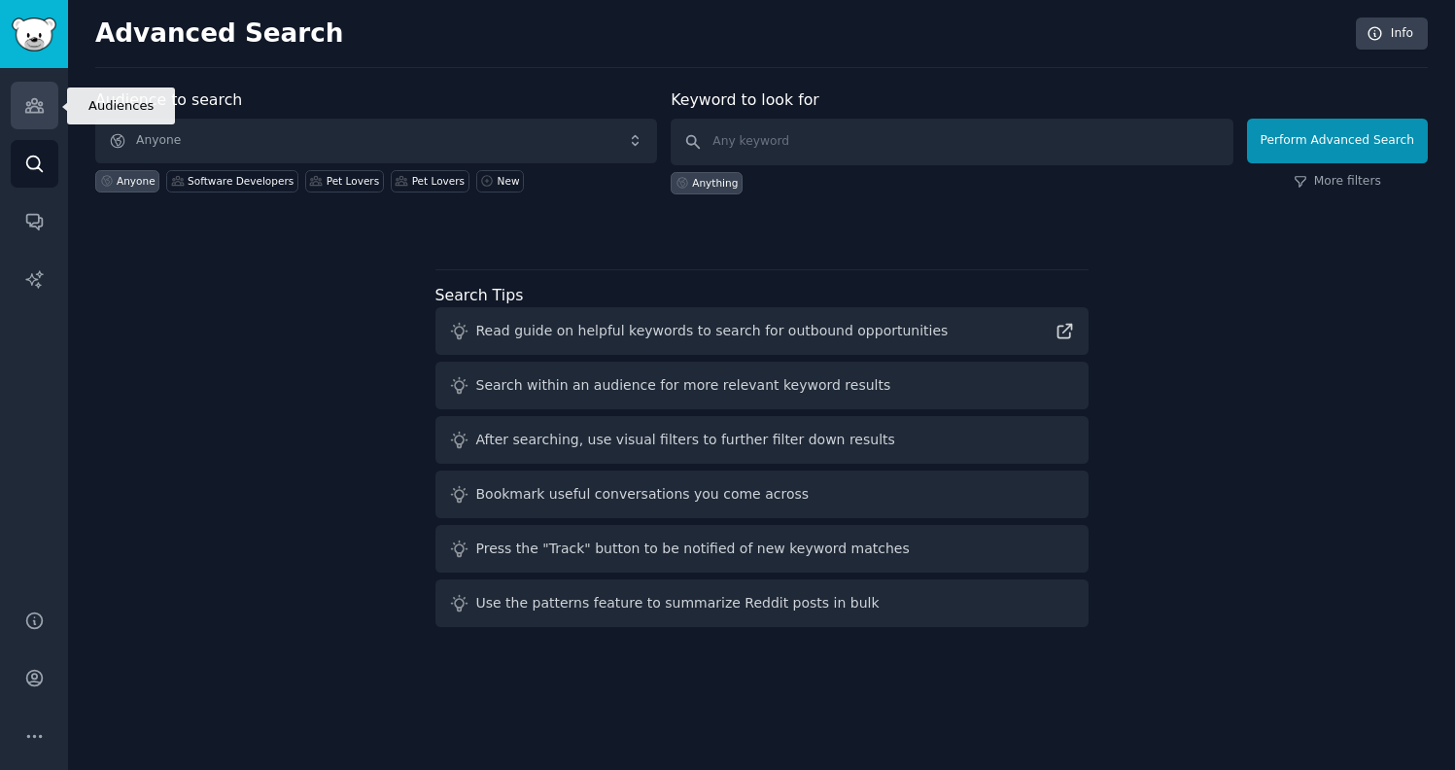
click at [22, 110] on link "Audiences" at bounding box center [35, 106] width 48 height 48
